Goal: Book appointment/travel/reservation

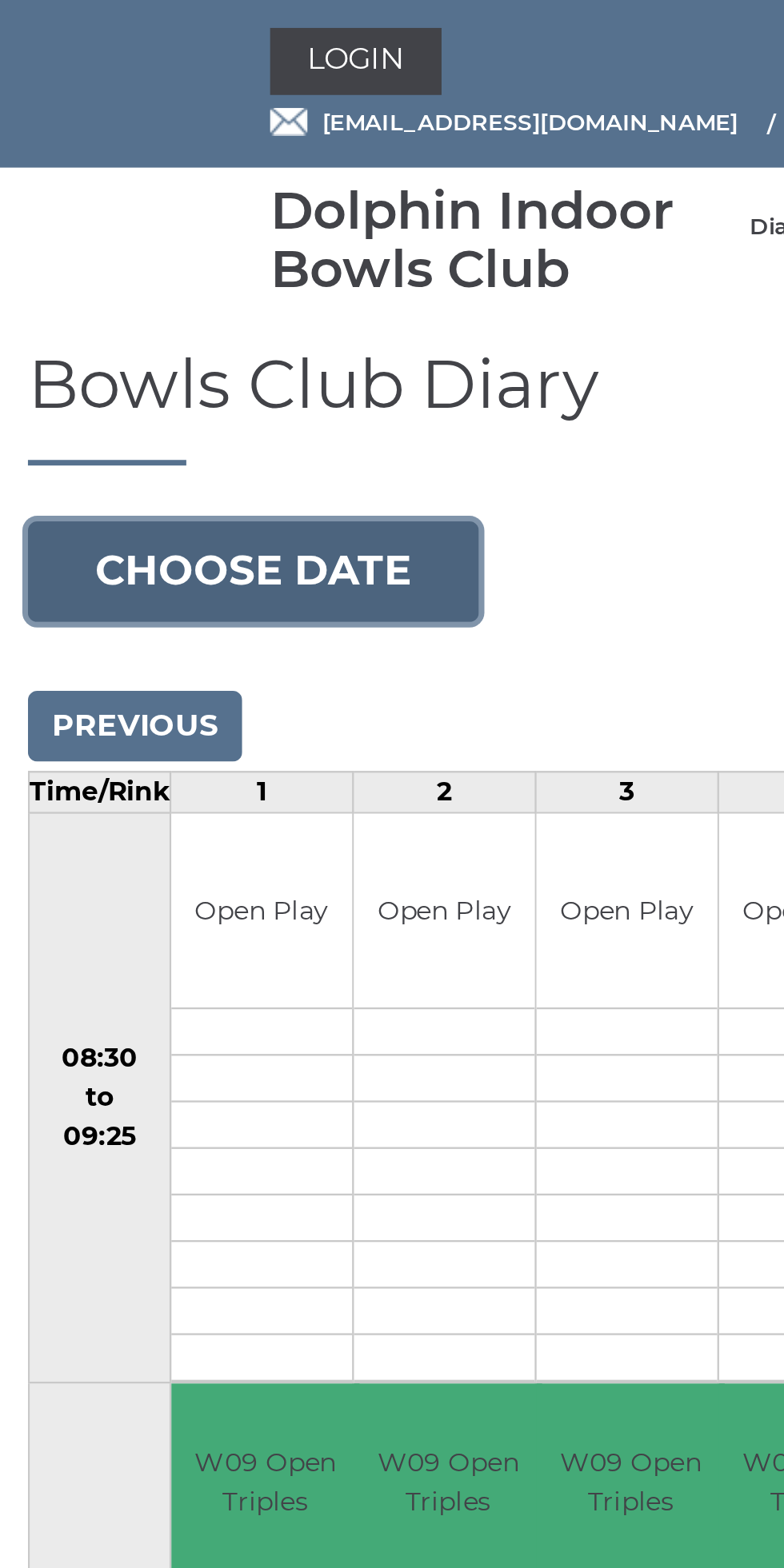
click at [137, 244] on button "Choose date" at bounding box center [109, 245] width 193 height 43
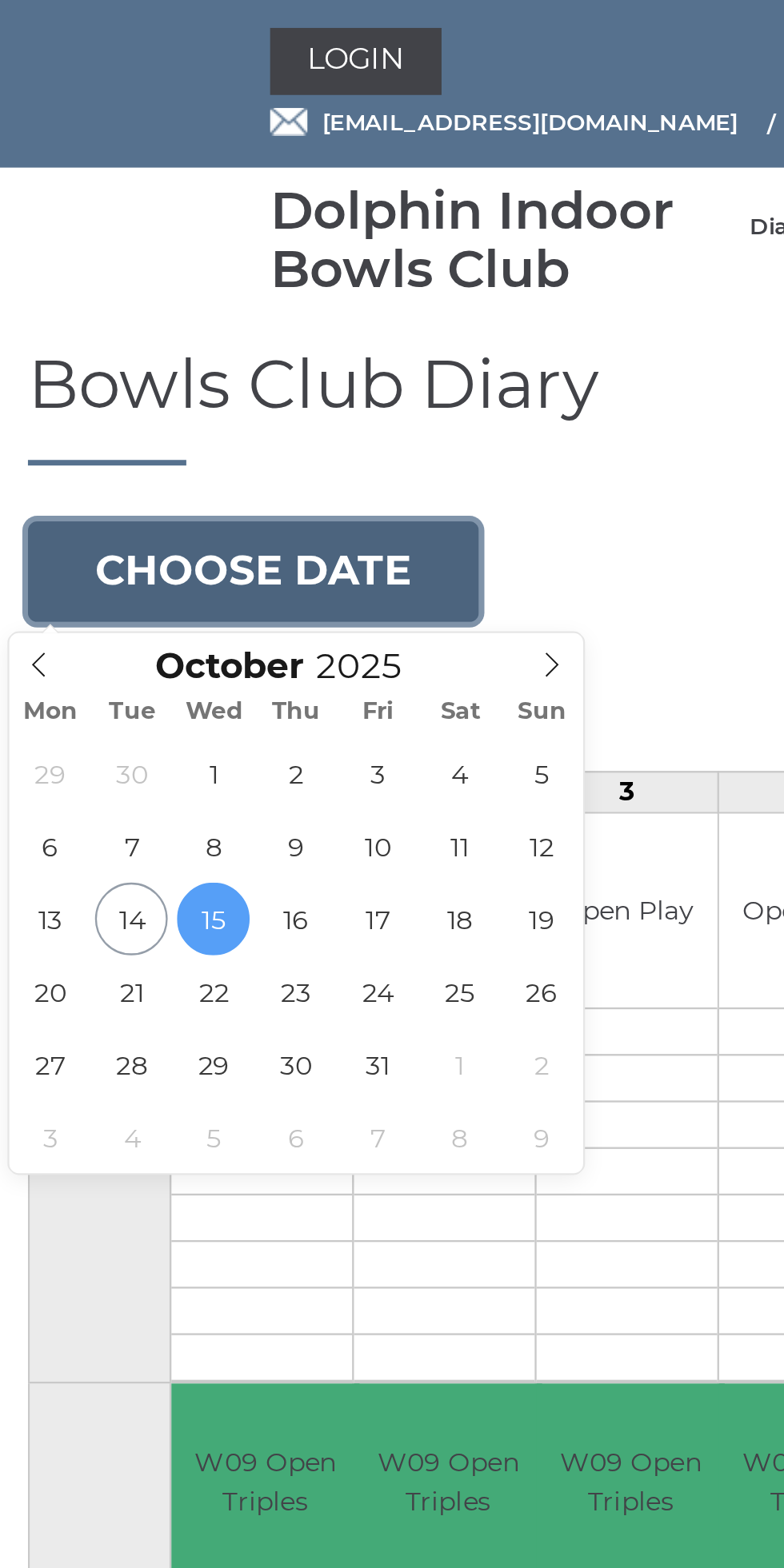
type input "[DATE]"
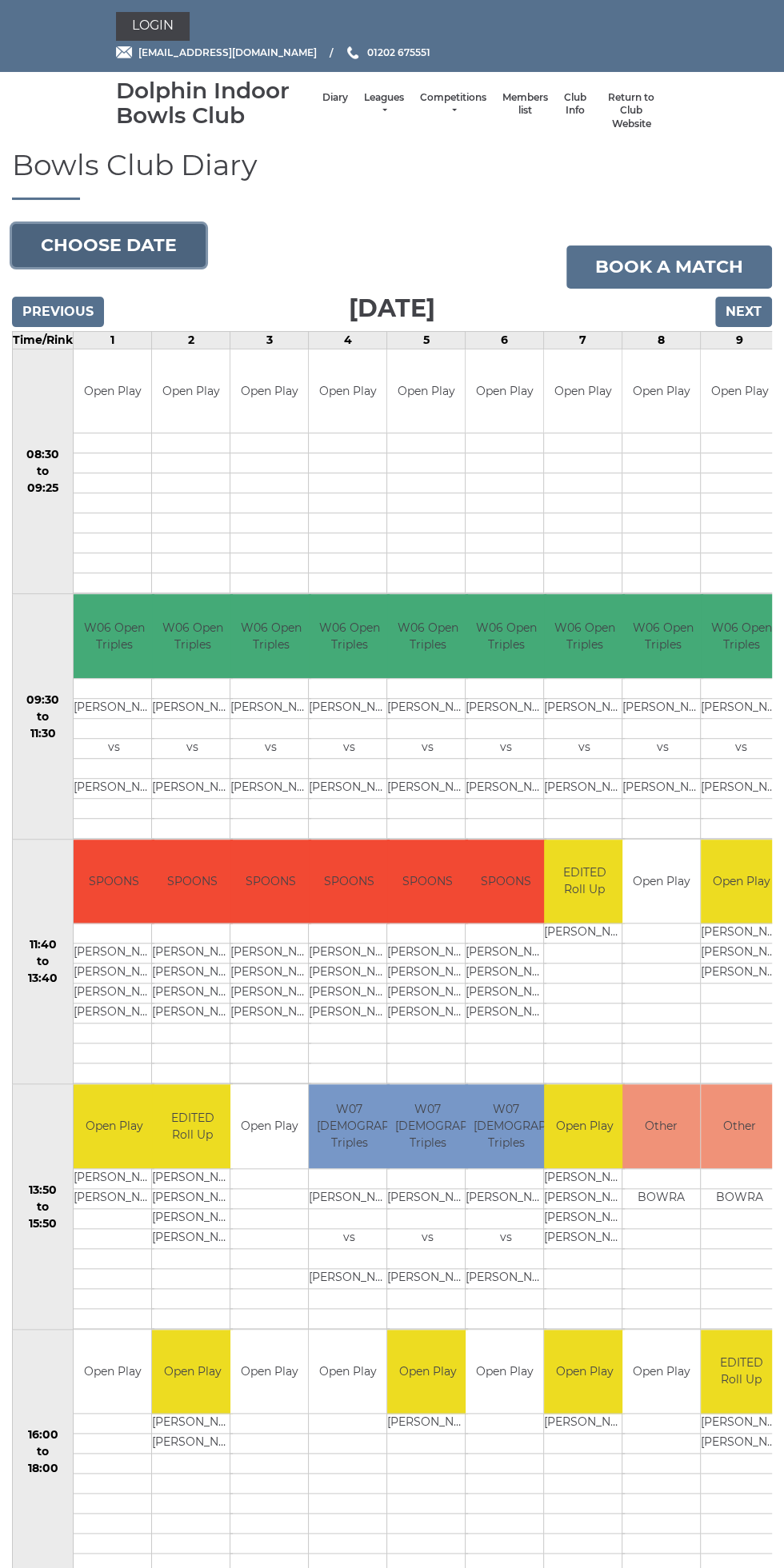
click at [149, 231] on button "Choose date" at bounding box center [109, 245] width 193 height 43
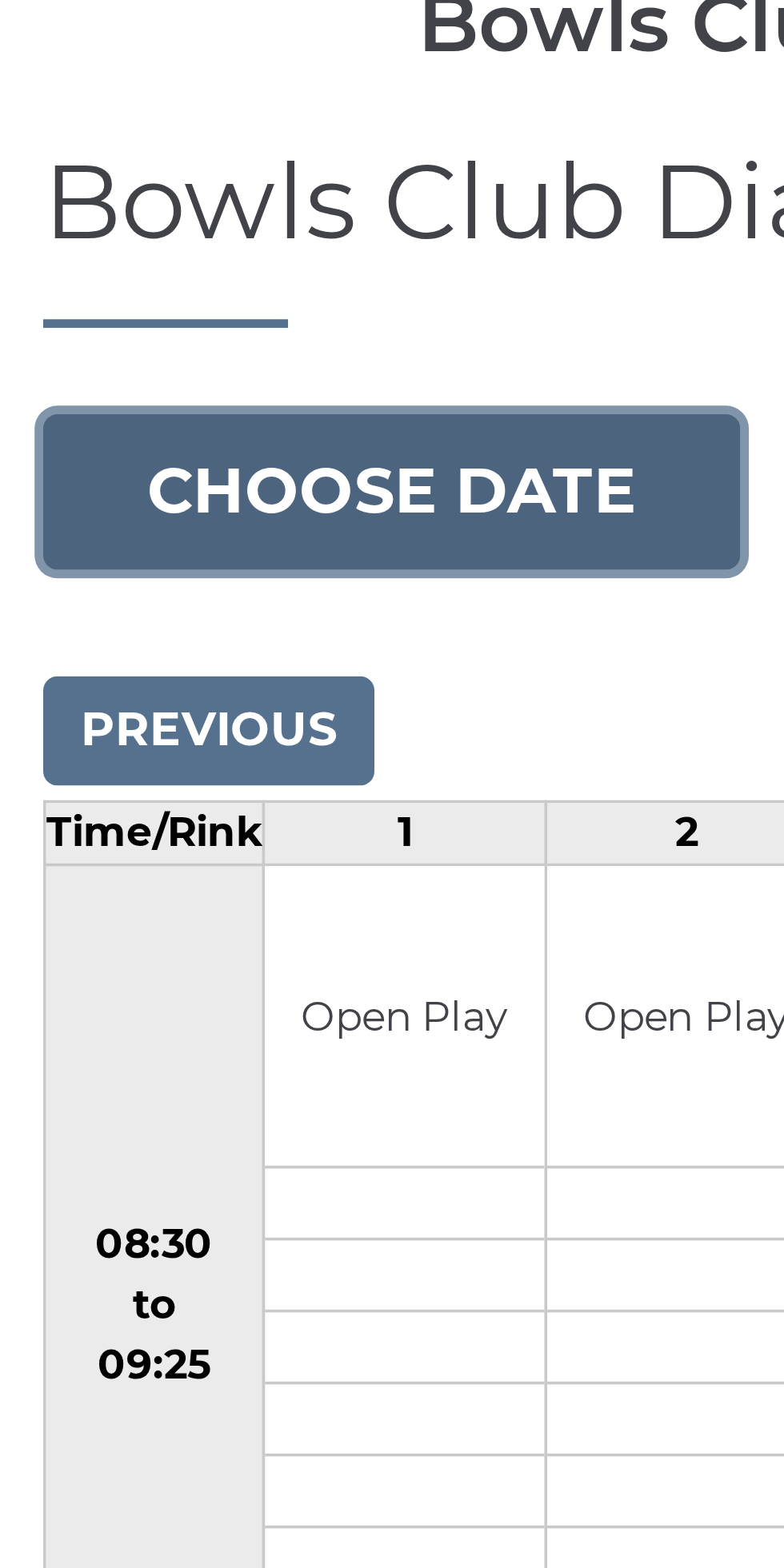
click at [130, 244] on button "Choose date" at bounding box center [109, 245] width 193 height 43
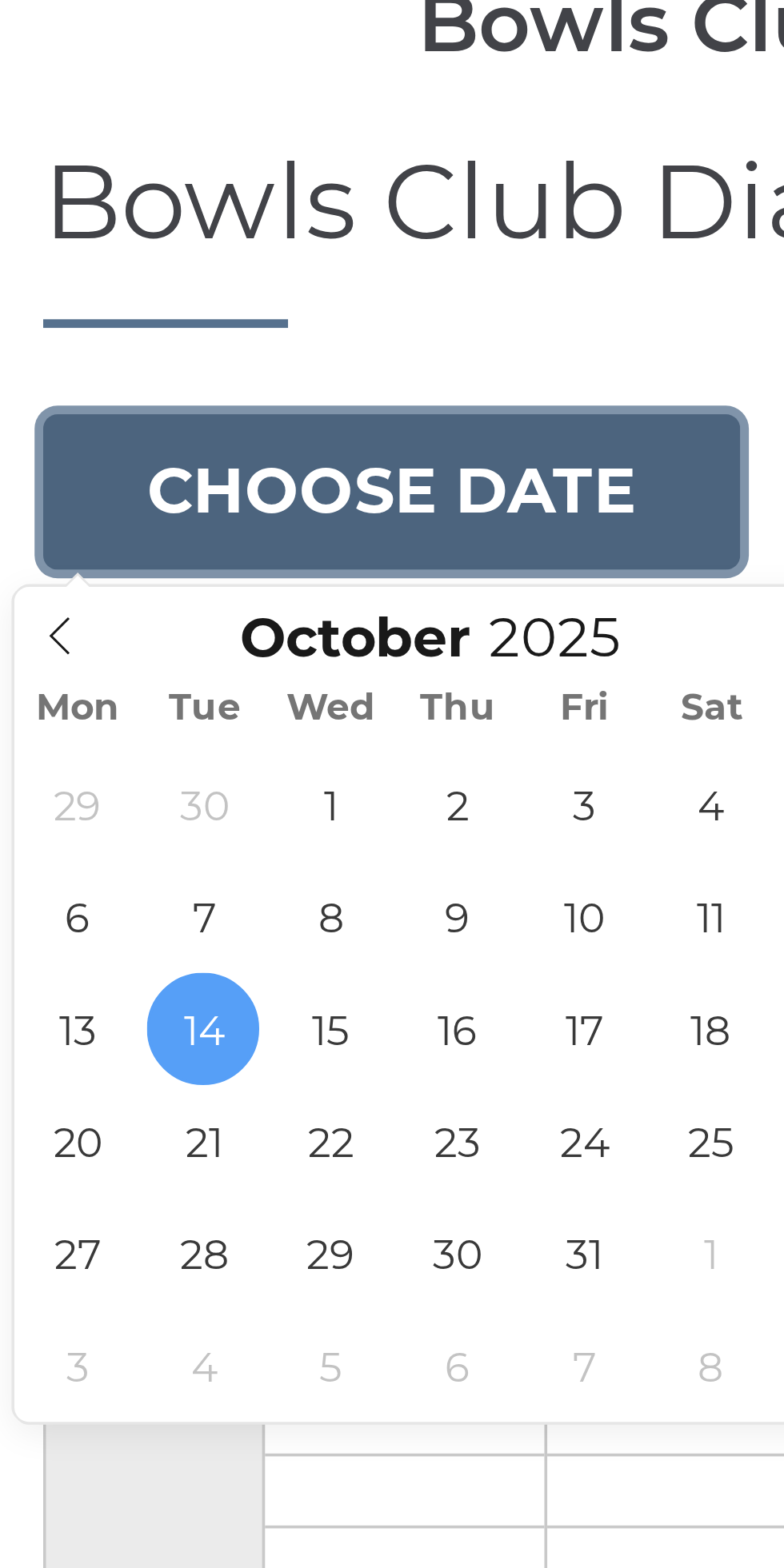
type input "2025-10-22"
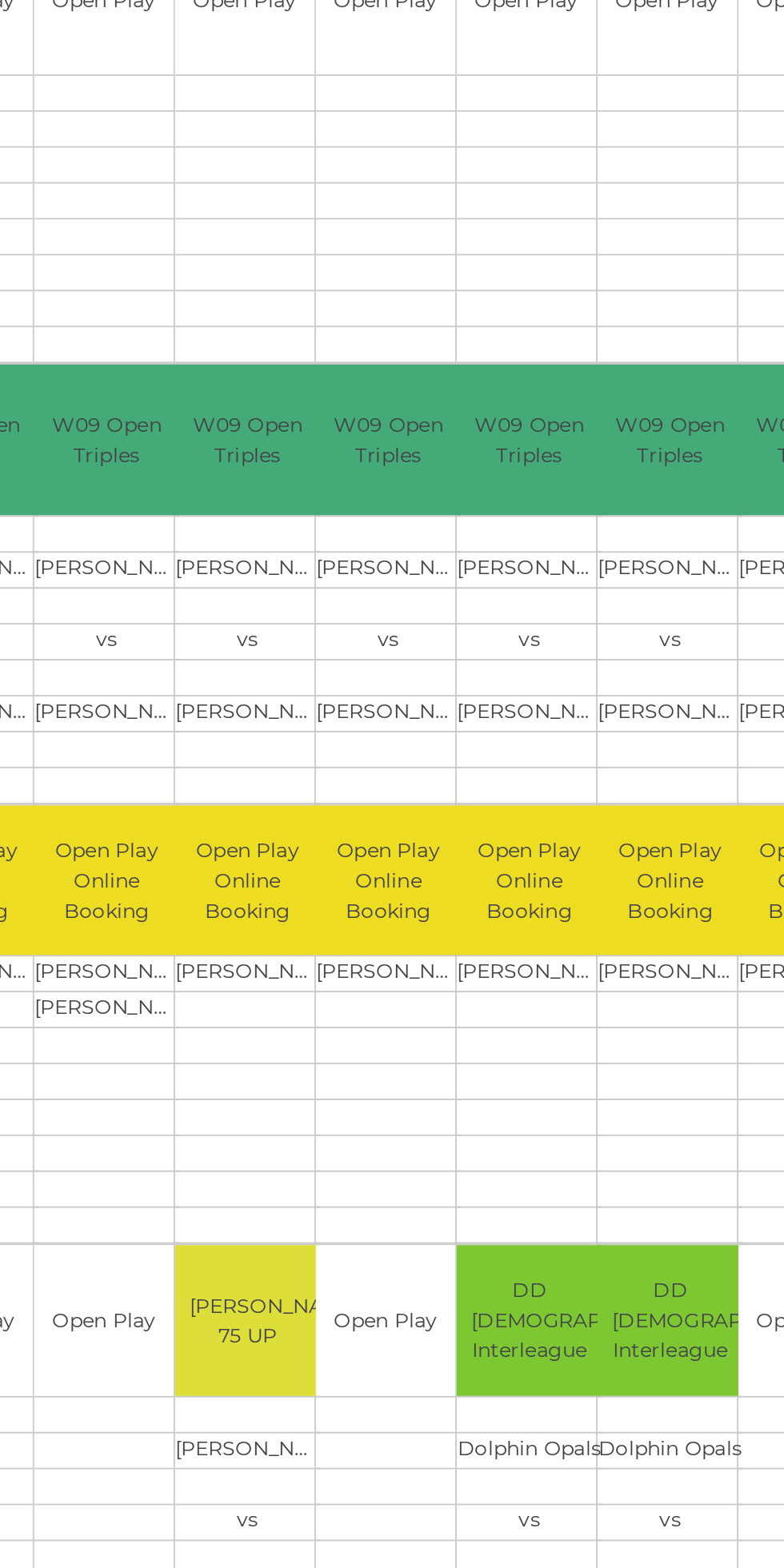
scroll to position [0, 170]
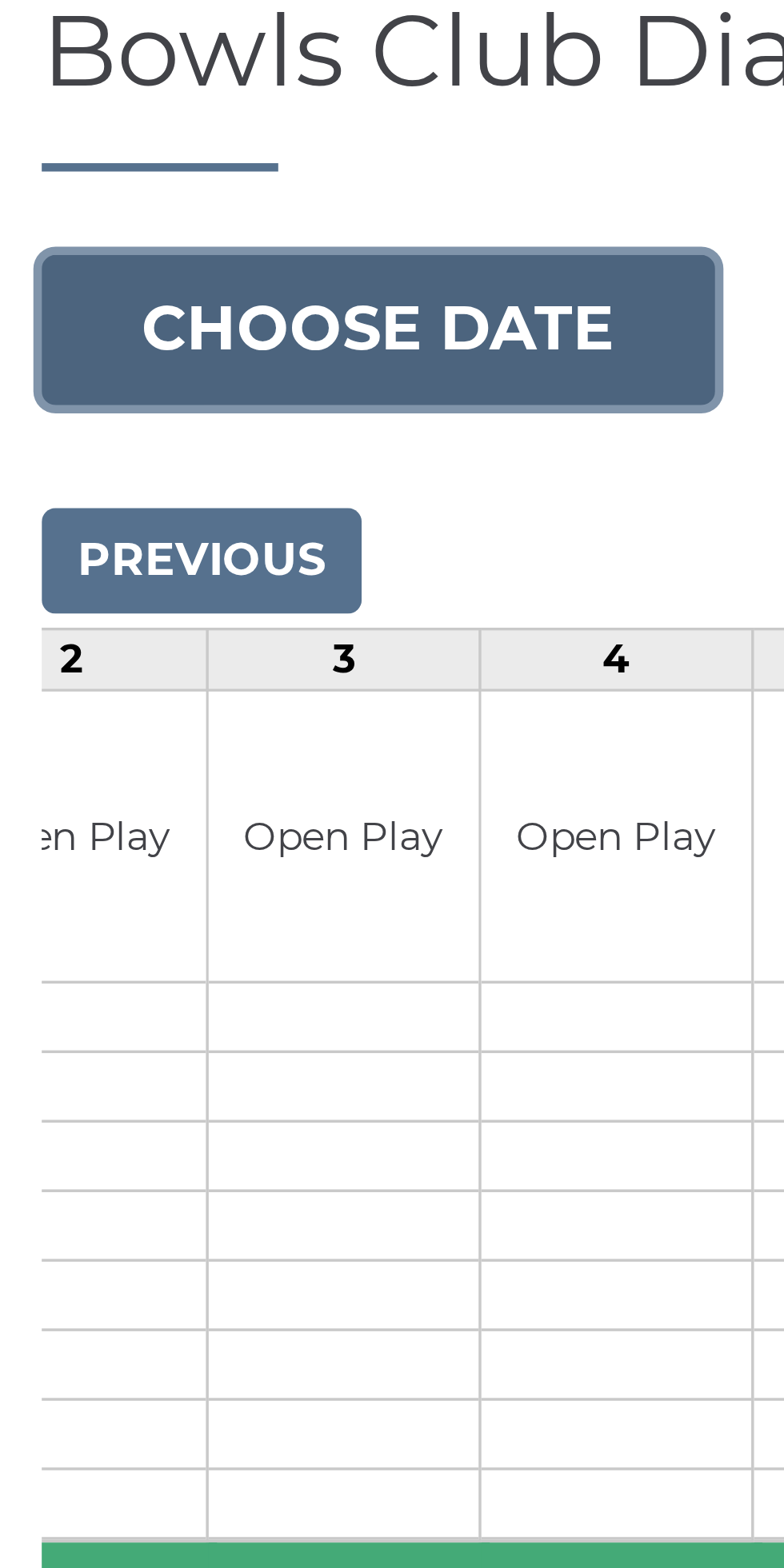
click at [144, 244] on button "Choose date" at bounding box center [109, 245] width 193 height 43
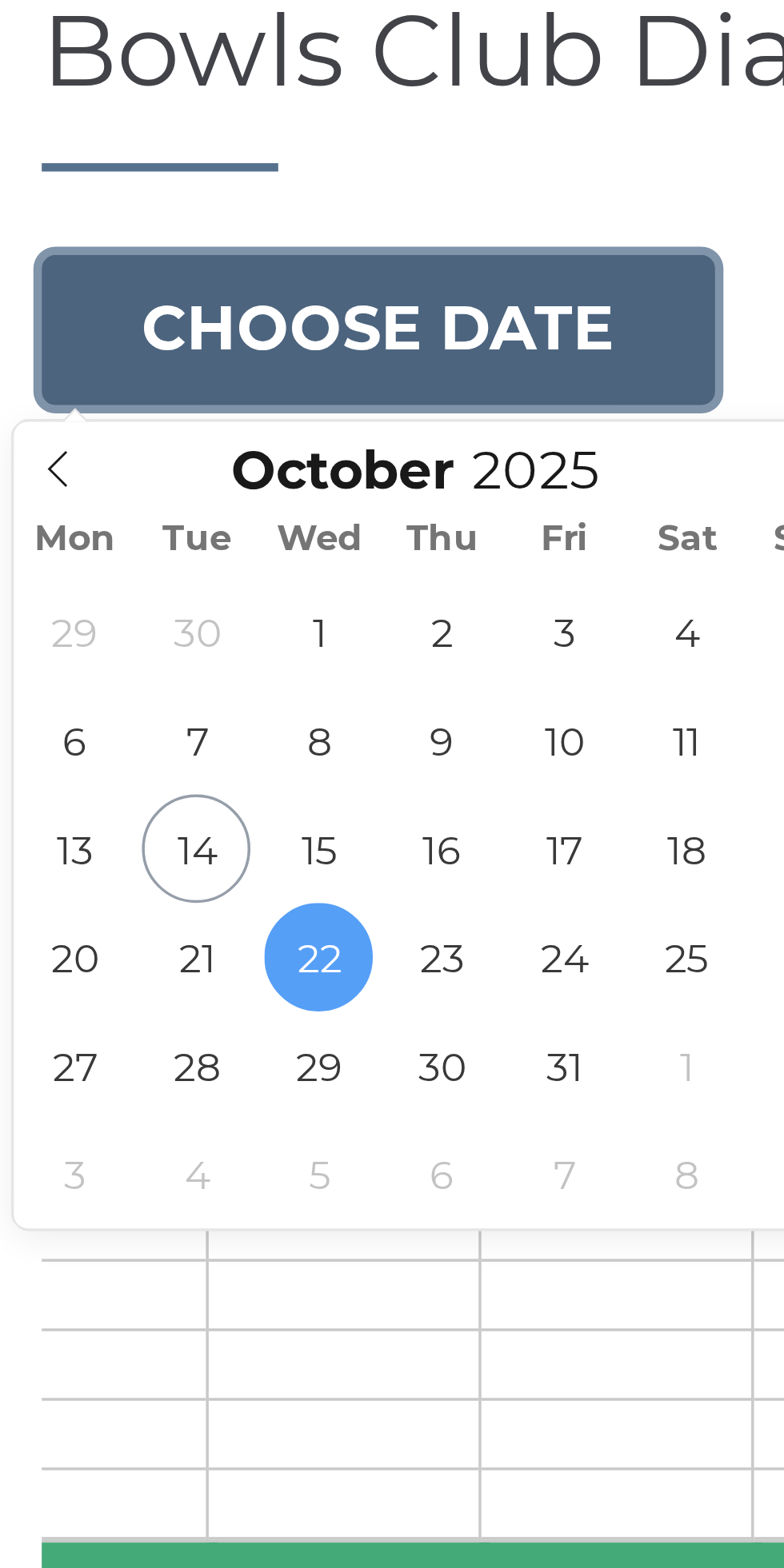
type input "2025-10-29"
